Goal: Transaction & Acquisition: Purchase product/service

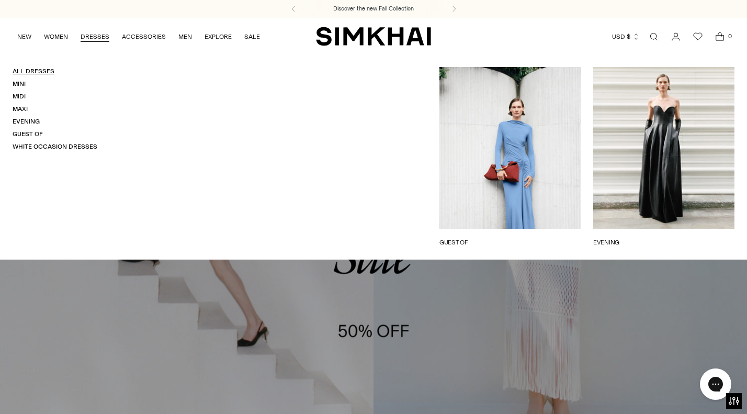
click at [42, 70] on link "All Dresses" at bounding box center [34, 70] width 42 height 7
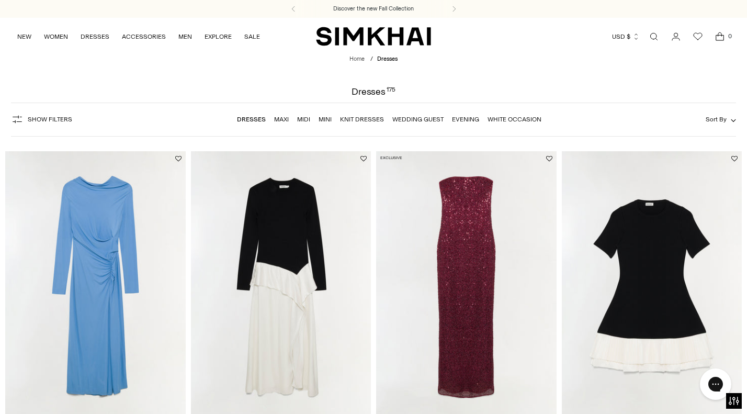
click at [715, 124] on button "Sort By" at bounding box center [720, 119] width 30 height 12
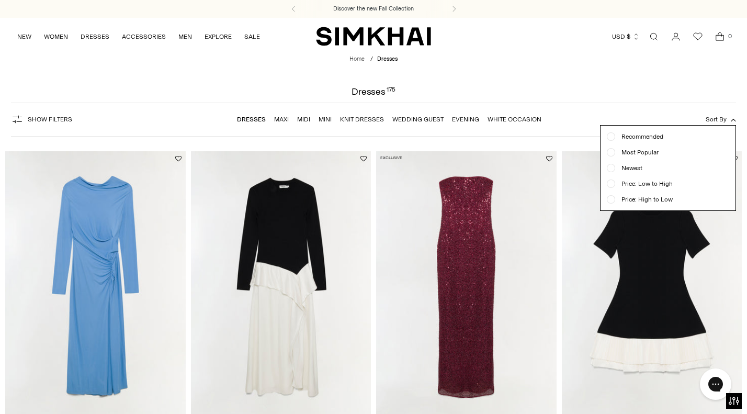
click at [631, 164] on span "Newest" at bounding box center [628, 167] width 27 height 9
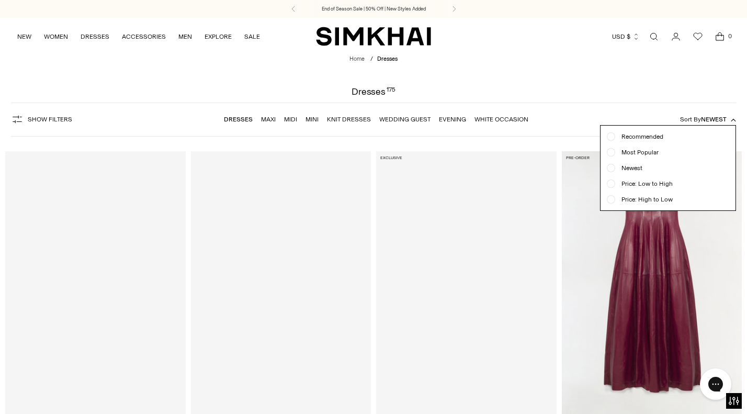
click at [633, 132] on span "Recommended" at bounding box center [639, 136] width 48 height 9
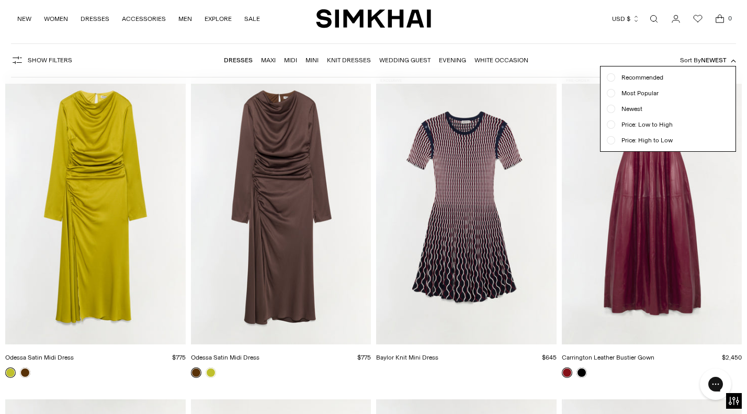
scroll to position [77, 0]
click at [633, 108] on span "Newest" at bounding box center [628, 108] width 27 height 9
click at [718, 56] on span "Newest" at bounding box center [714, 59] width 26 height 7
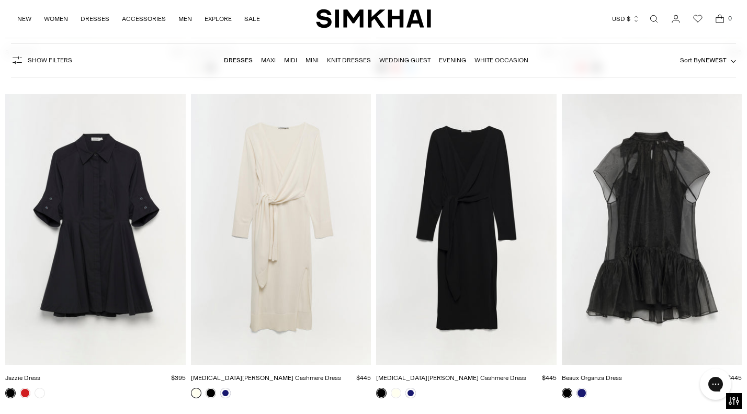
scroll to position [10416, 0]
click at [586, 394] on div at bounding box center [573, 393] width 29 height 15
click at [584, 394] on link at bounding box center [581, 393] width 10 height 10
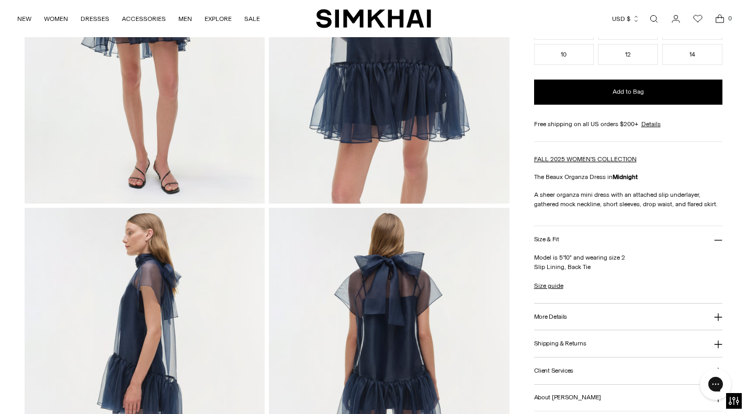
scroll to position [395, 0]
